Goal: Transaction & Acquisition: Book appointment/travel/reservation

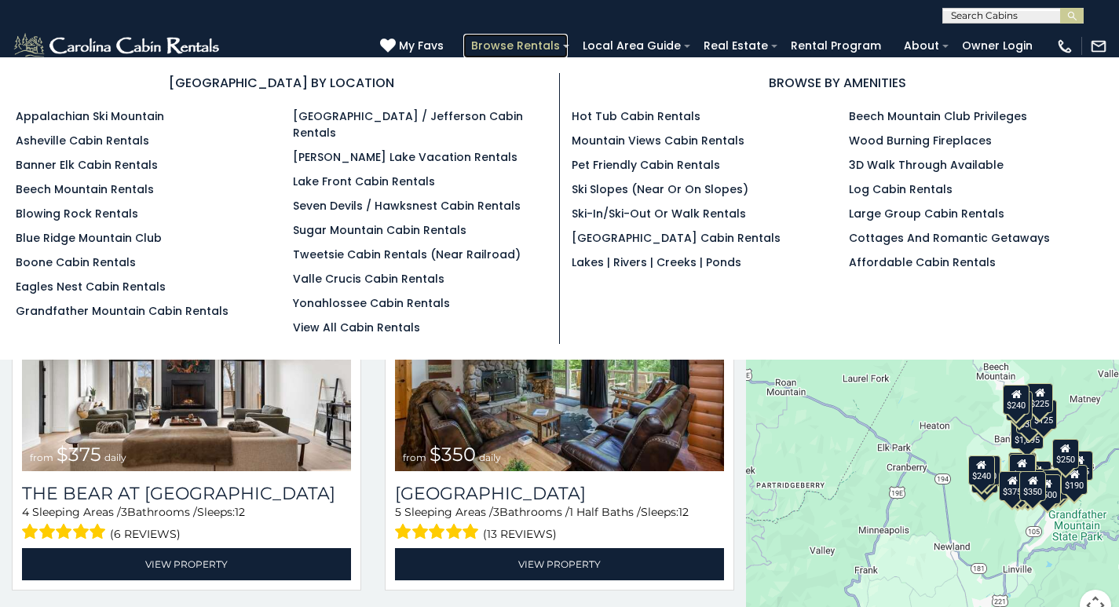
click at [568, 38] on link "Browse Rentals" at bounding box center [515, 46] width 104 height 24
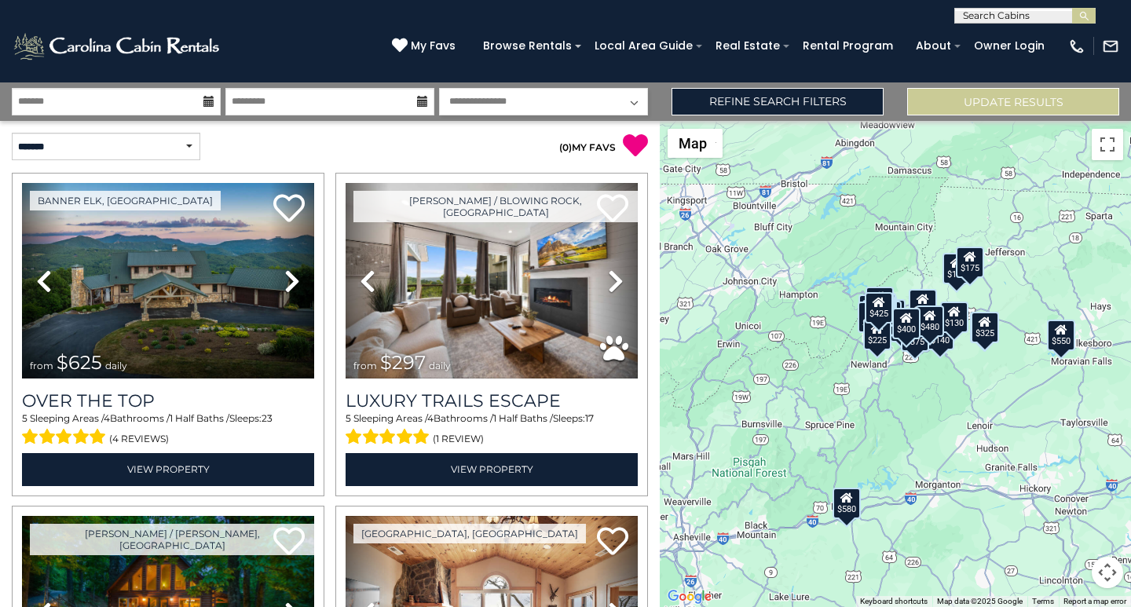
click at [1130, 461] on div "$625 $297 $175 $300 $580 $290 $424 $395 $270 $185 $230 $550 $349 $230 $160 $325…" at bounding box center [895, 364] width 471 height 486
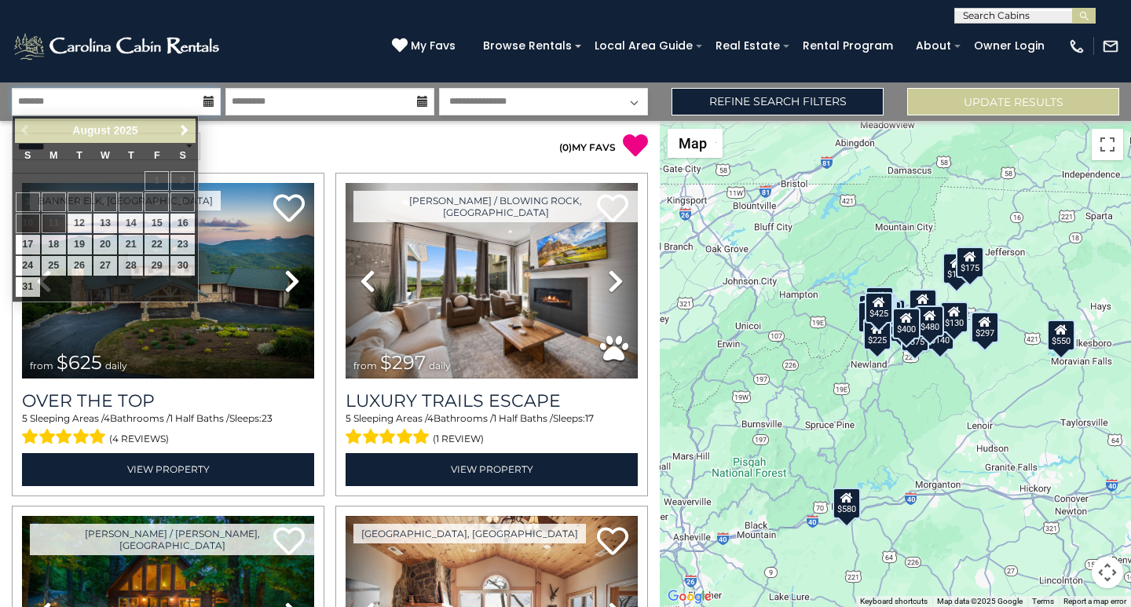
click at [32, 91] on input "text" at bounding box center [116, 101] width 209 height 27
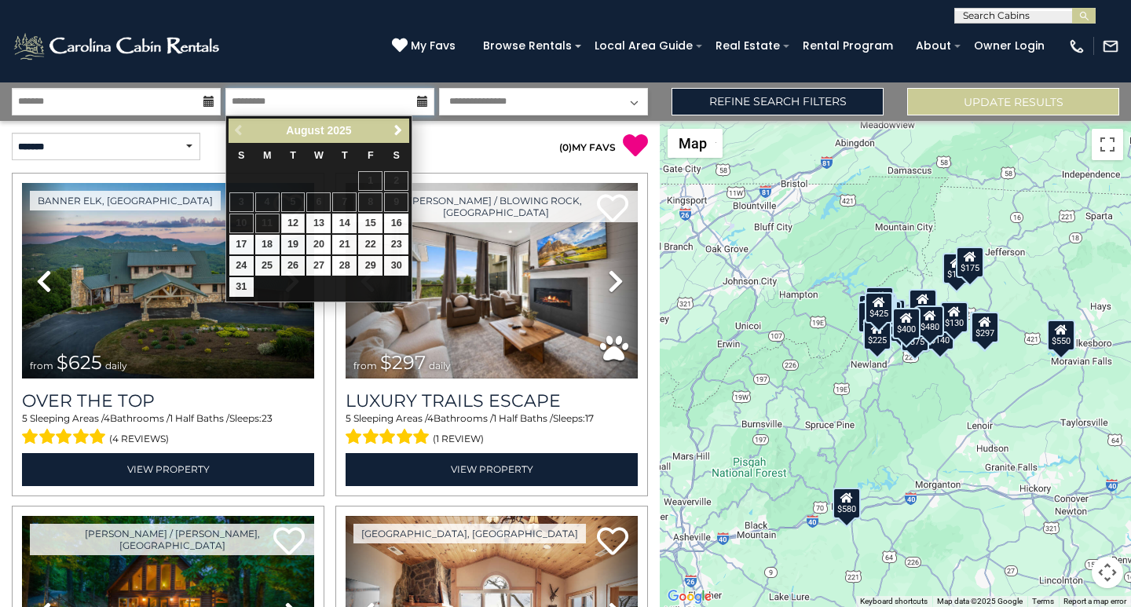
click at [247, 108] on input "text" at bounding box center [329, 101] width 209 height 27
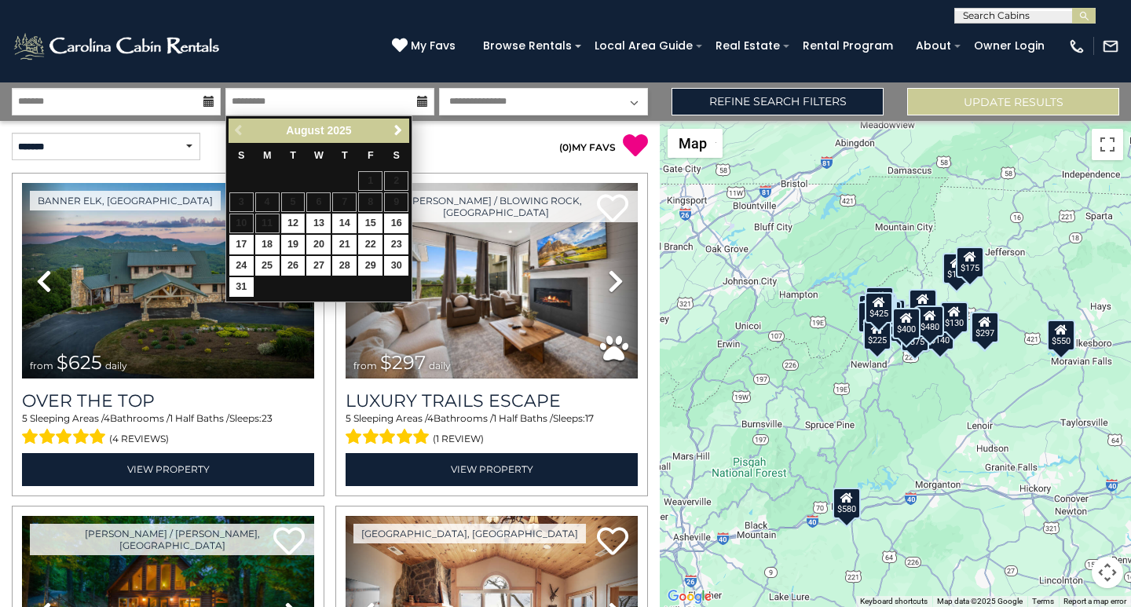
click at [480, 91] on select "**********" at bounding box center [543, 101] width 209 height 27
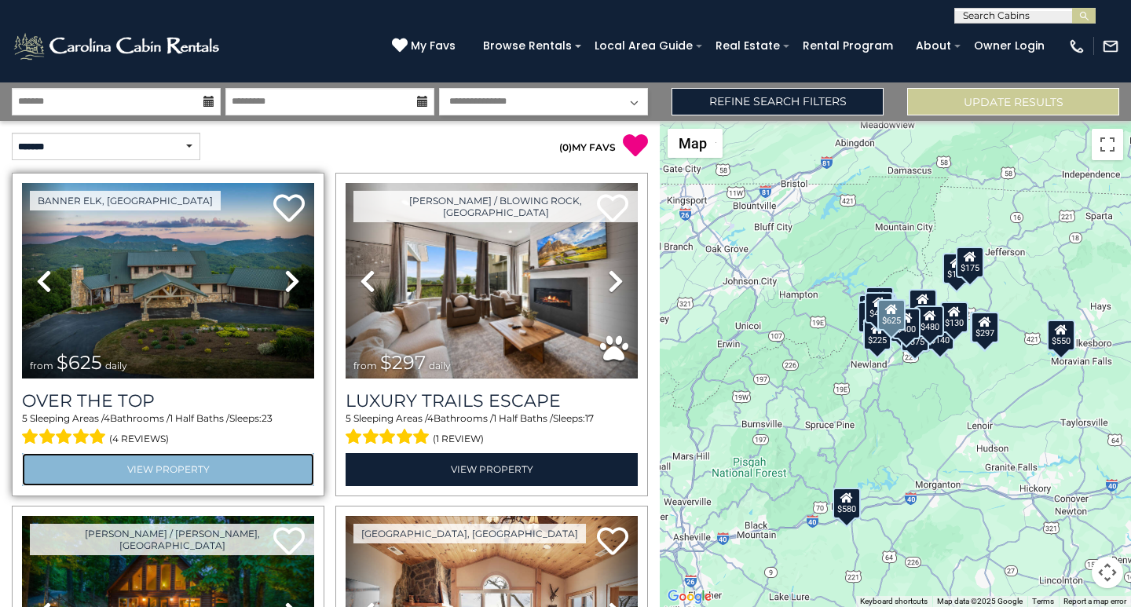
click at [278, 453] on link "View Property" at bounding box center [168, 469] width 292 height 32
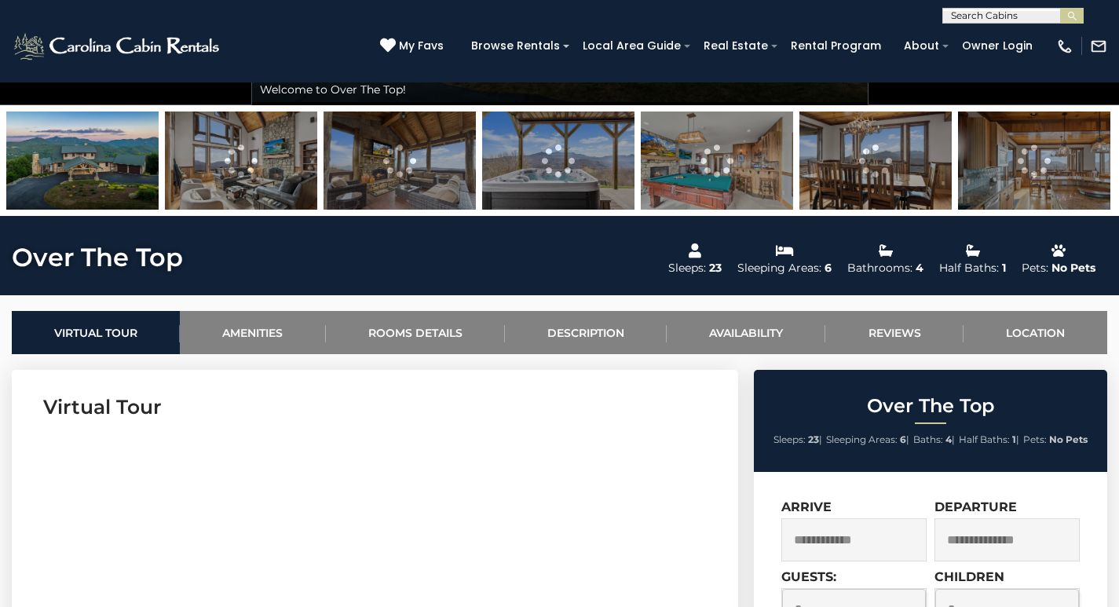
scroll to position [393, 0]
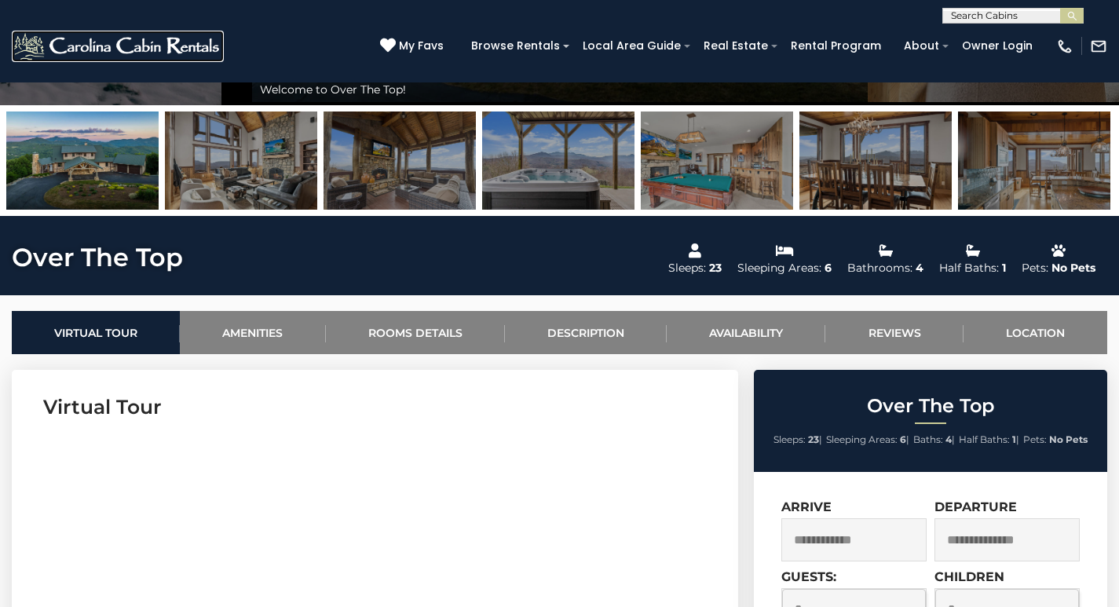
click at [60, 38] on link at bounding box center [118, 46] width 212 height 31
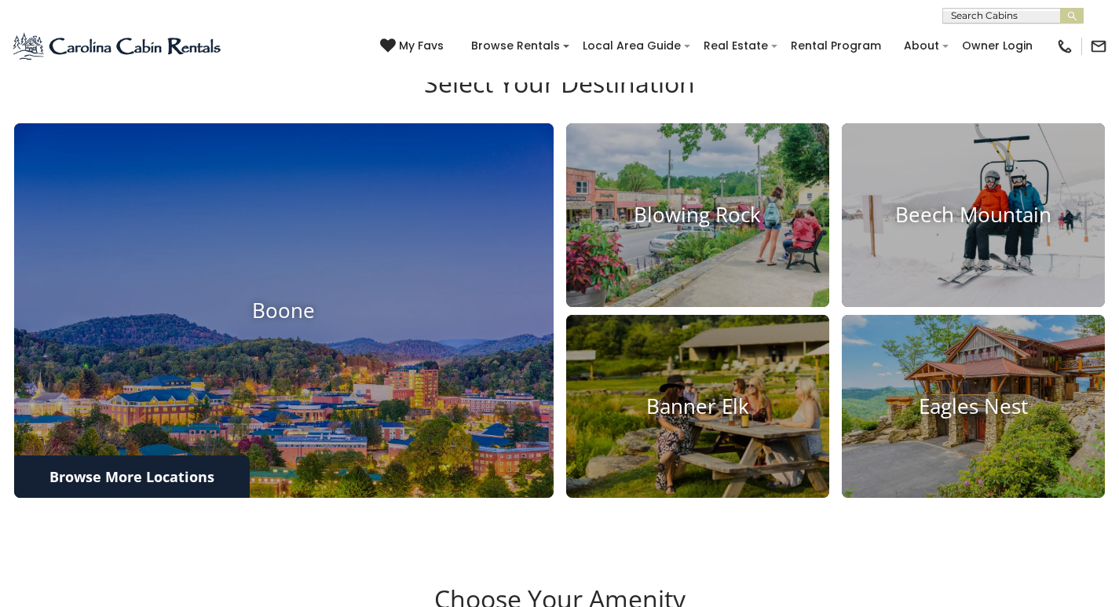
scroll to position [1829, 0]
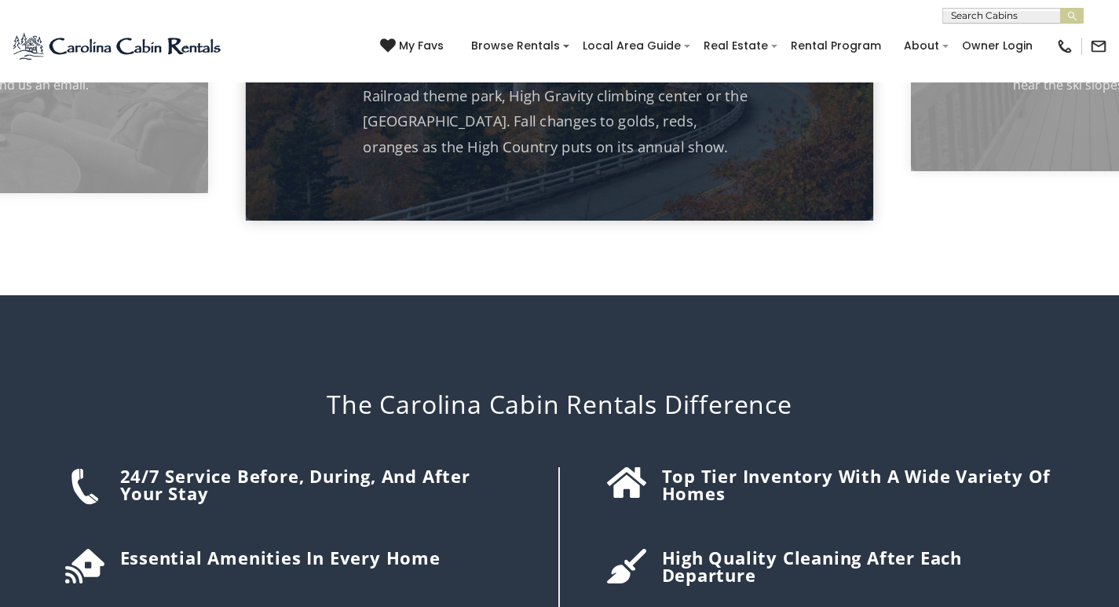
click at [578, 467] on div "Top tier inventory with a wide variety of homes" at bounding box center [811, 589] width 503 height 245
click at [585, 467] on div "Top tier inventory with a wide variety of homes" at bounding box center [811, 589] width 503 height 245
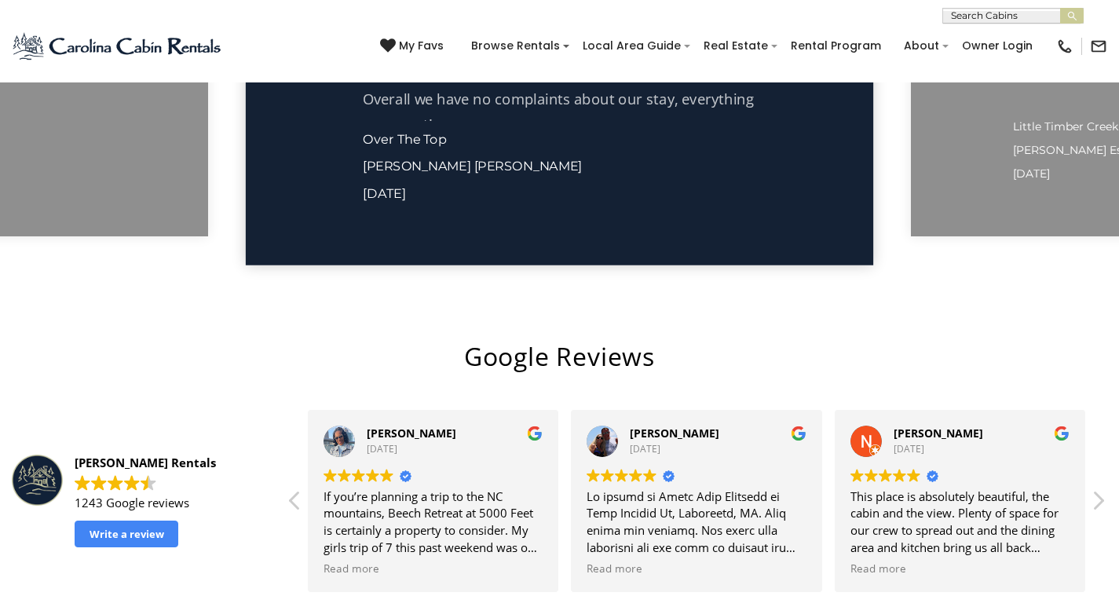
scroll to position [2938, 0]
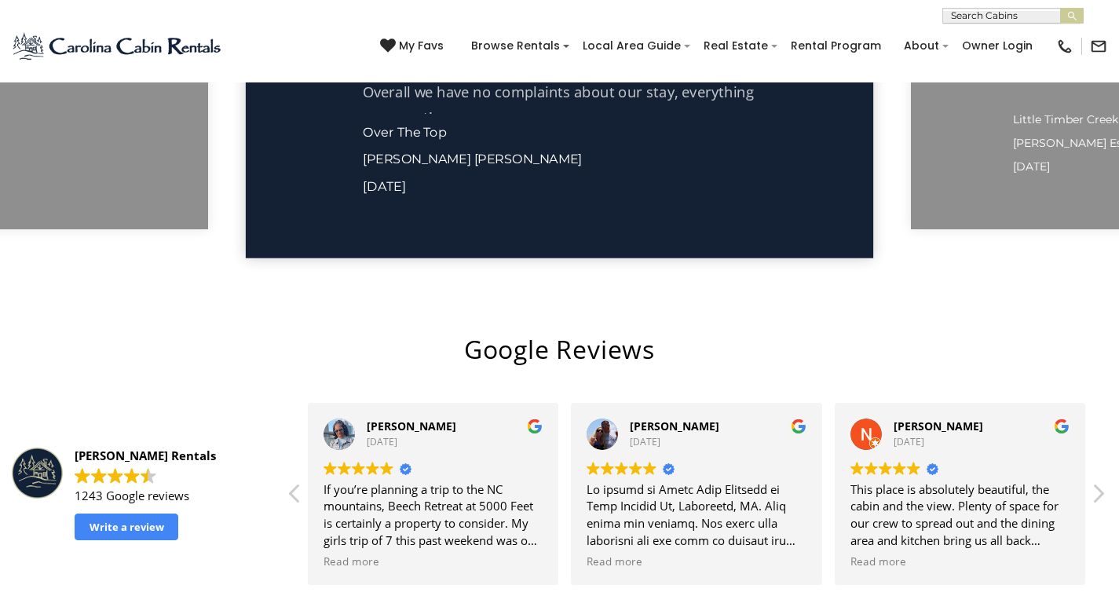
click at [75, 49] on link at bounding box center [118, 46] width 212 height 31
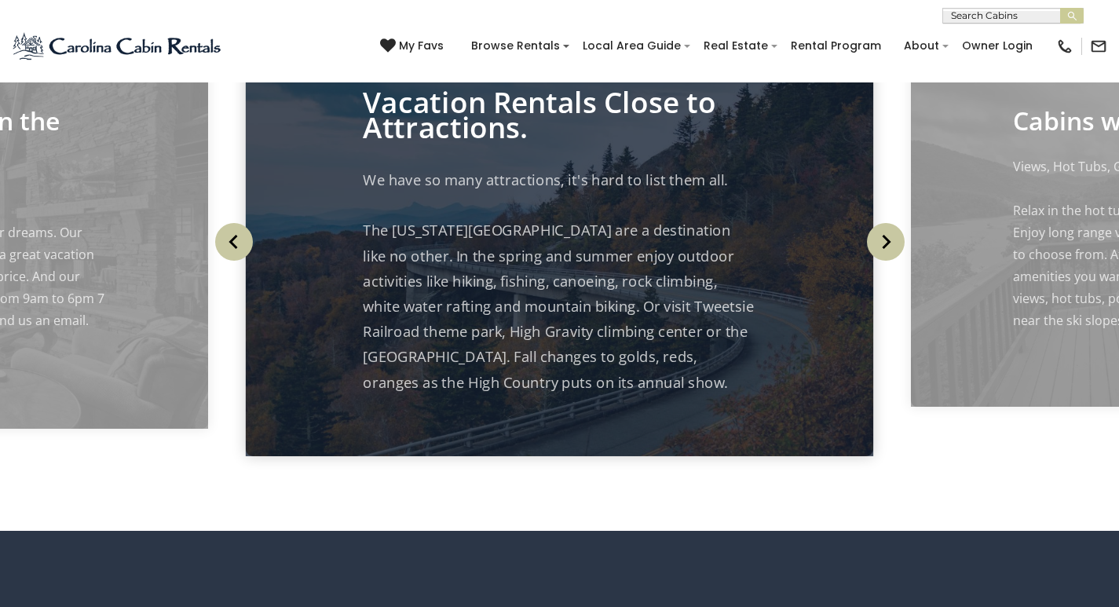
scroll to position [2124, 0]
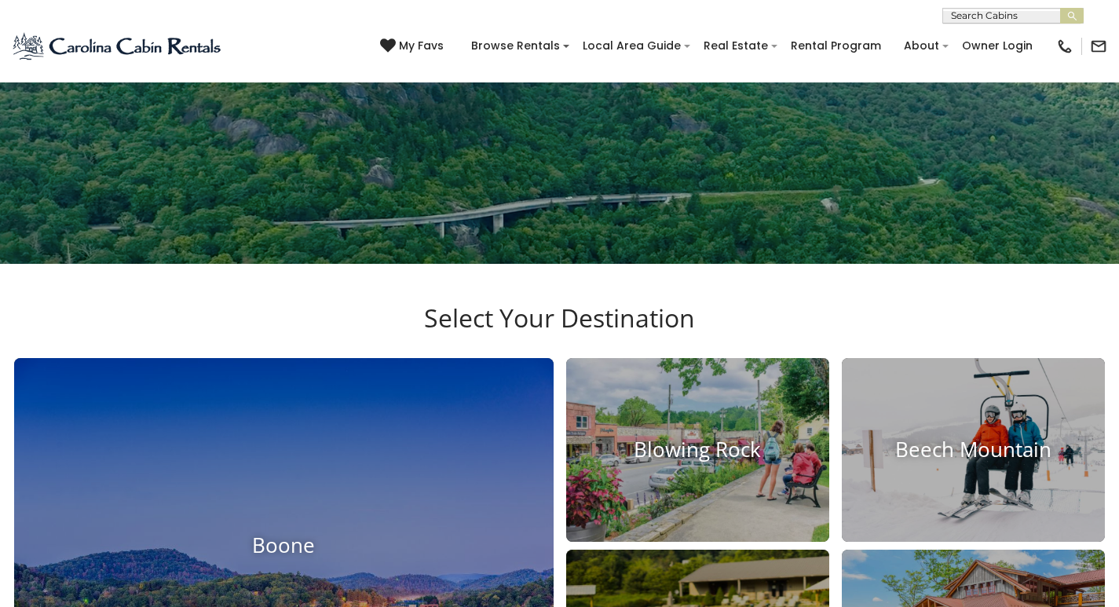
scroll to position [280, 0]
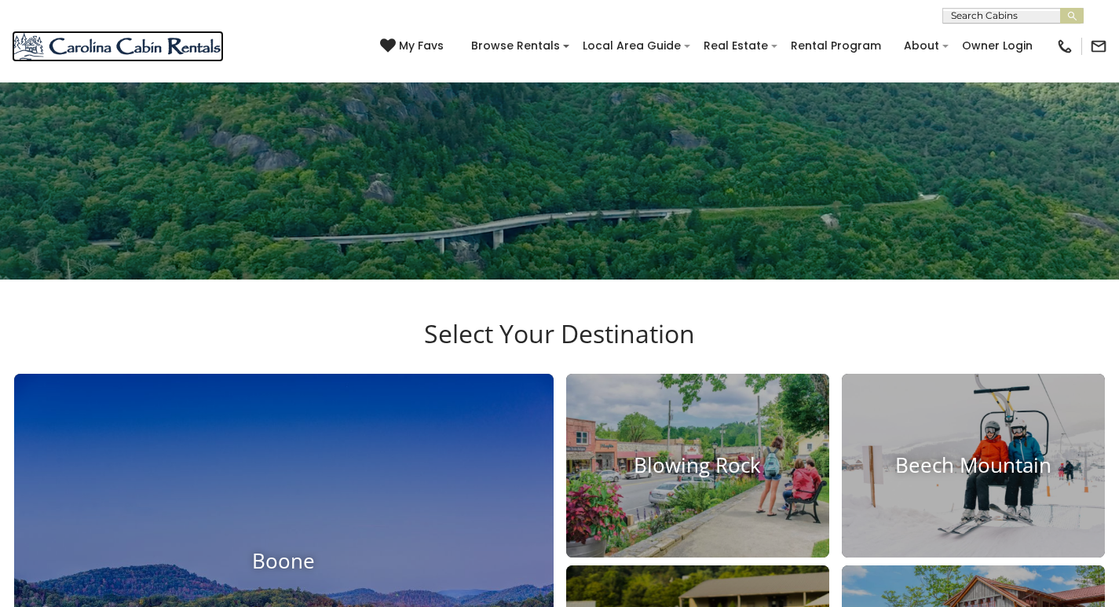
click at [94, 49] on link at bounding box center [118, 46] width 212 height 31
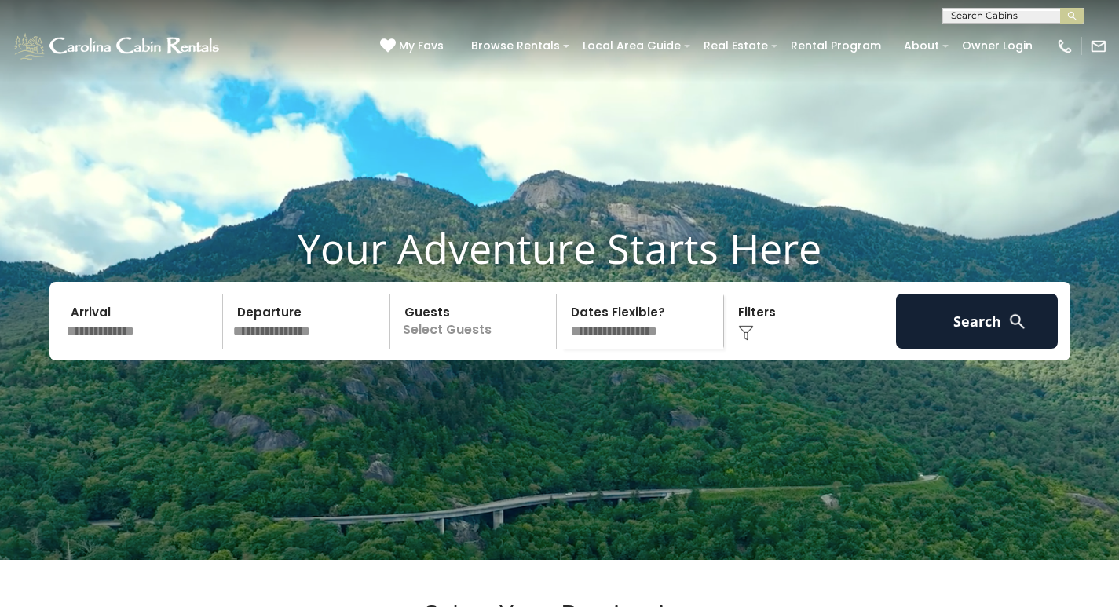
click at [245, 5] on div "**********" at bounding box center [559, 12] width 1119 height 24
click at [594, 4] on div "**********" at bounding box center [559, 12] width 1119 height 24
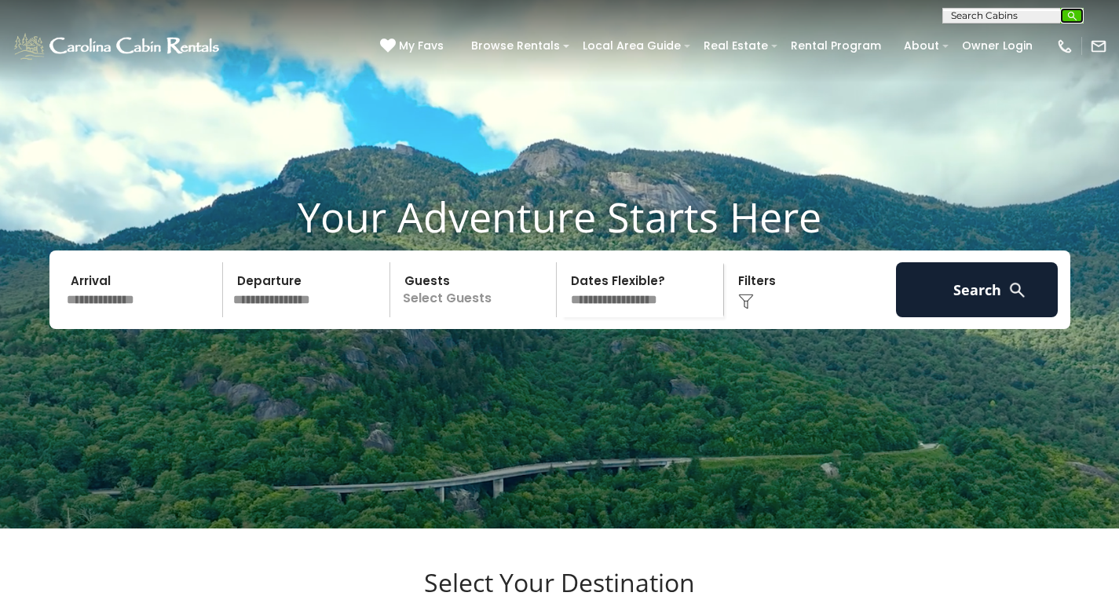
click at [1077, 19] on img "submit" at bounding box center [1073, 16] width 12 height 12
